Goal: Connect with others: Connect with others

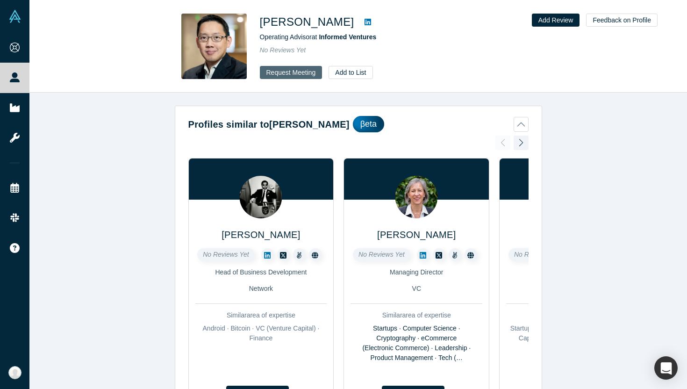
click at [291, 72] on button "Request Meeting" at bounding box center [291, 72] width 63 height 13
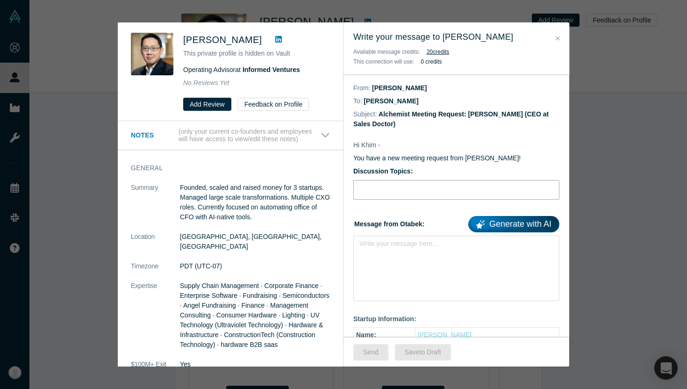
click at [399, 192] on input "Discussion Topics:" at bounding box center [456, 190] width 206 height 20
click at [388, 190] on input "Alchemist Mentorsih" at bounding box center [456, 190] width 206 height 20
click at [459, 192] on input "AlchemistX Mentorsih" at bounding box center [456, 190] width 206 height 20
type input "AlchemistX Mentorship"
click at [416, 273] on div "Write your message here..." at bounding box center [456, 267] width 206 height 65
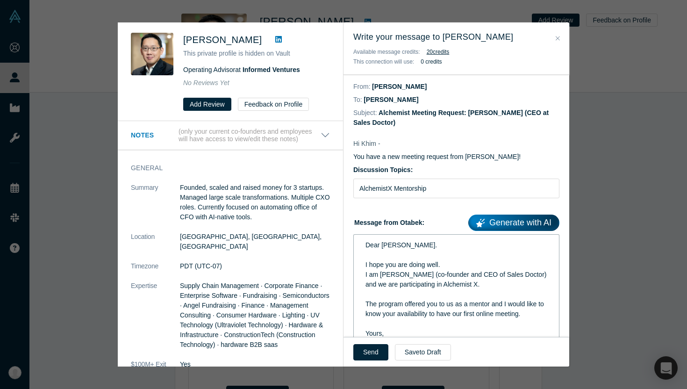
scroll to position [11, 0]
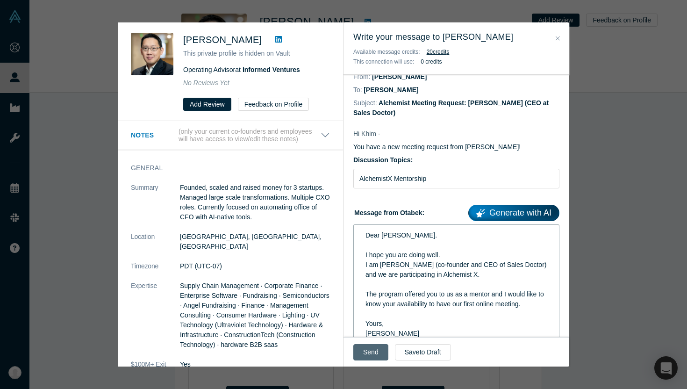
click at [369, 352] on button "Send" at bounding box center [370, 352] width 35 height 16
